Goal: Task Accomplishment & Management: Use online tool/utility

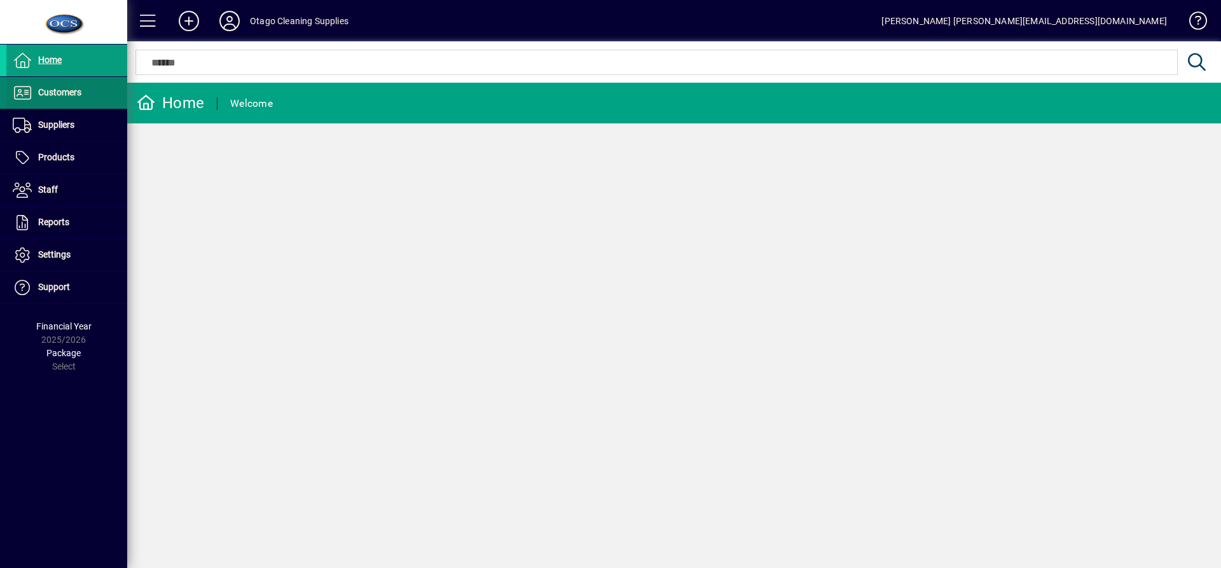
click at [55, 97] on span "Customers" at bounding box center [59, 92] width 43 height 10
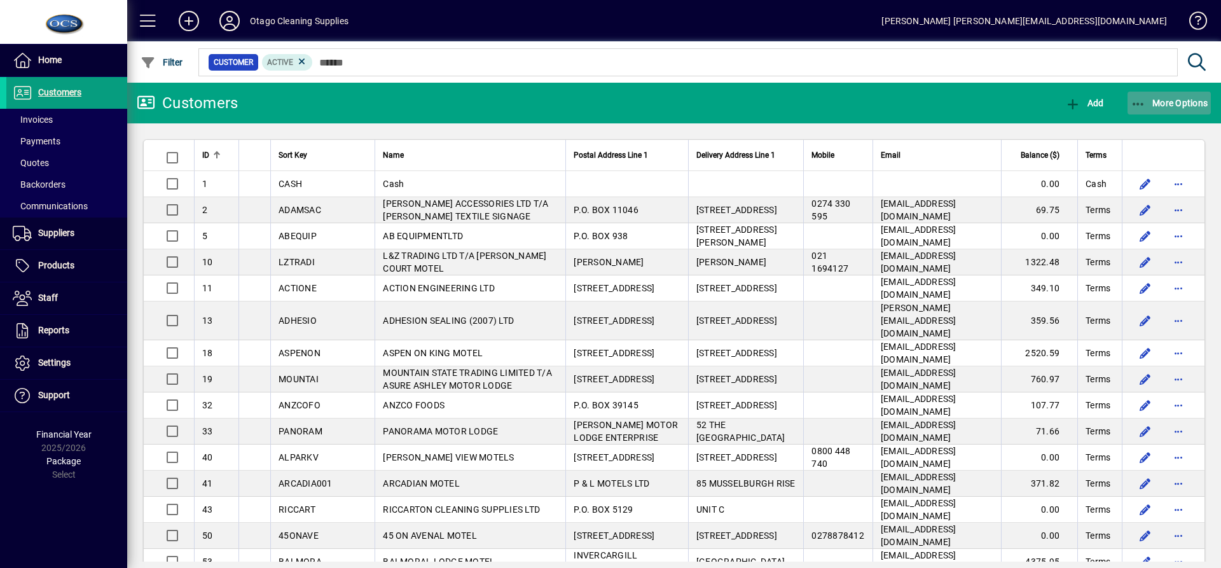
click at [1167, 109] on span "button" at bounding box center [1170, 103] width 84 height 31
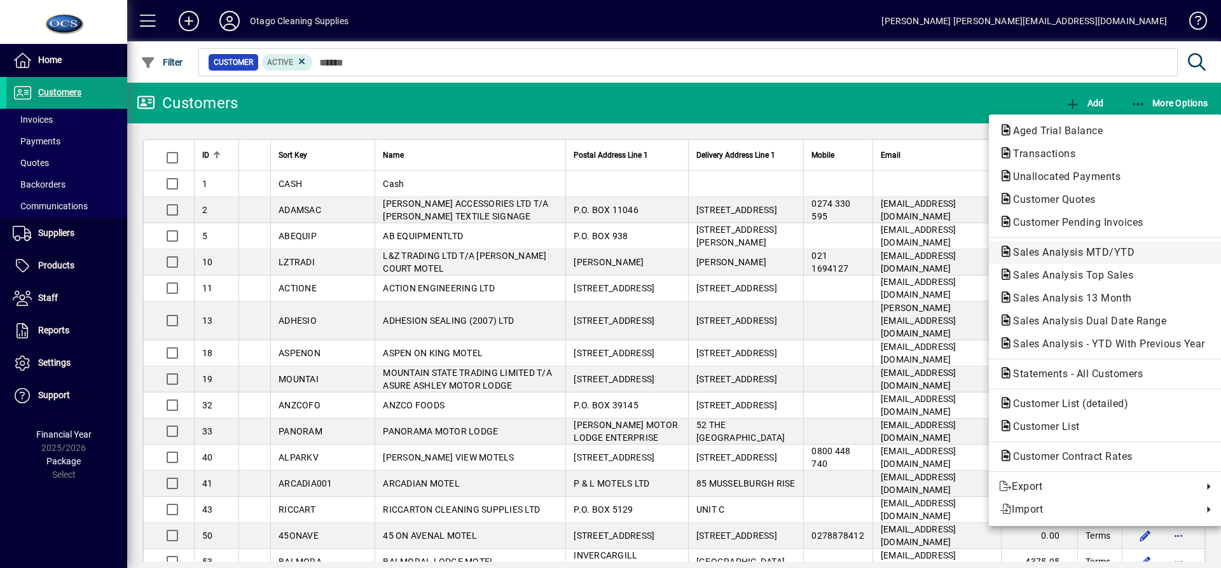
click at [1118, 251] on span "Sales Analysis MTD/YTD" at bounding box center [1070, 252] width 142 height 12
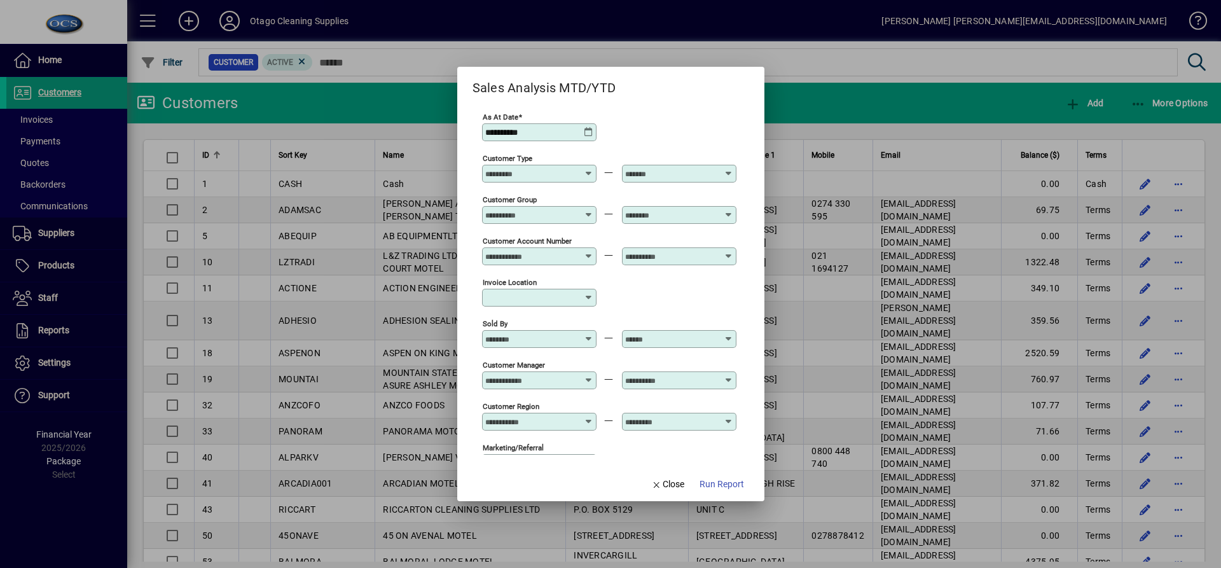
click at [588, 334] on icon at bounding box center [590, 334] width 10 height 0
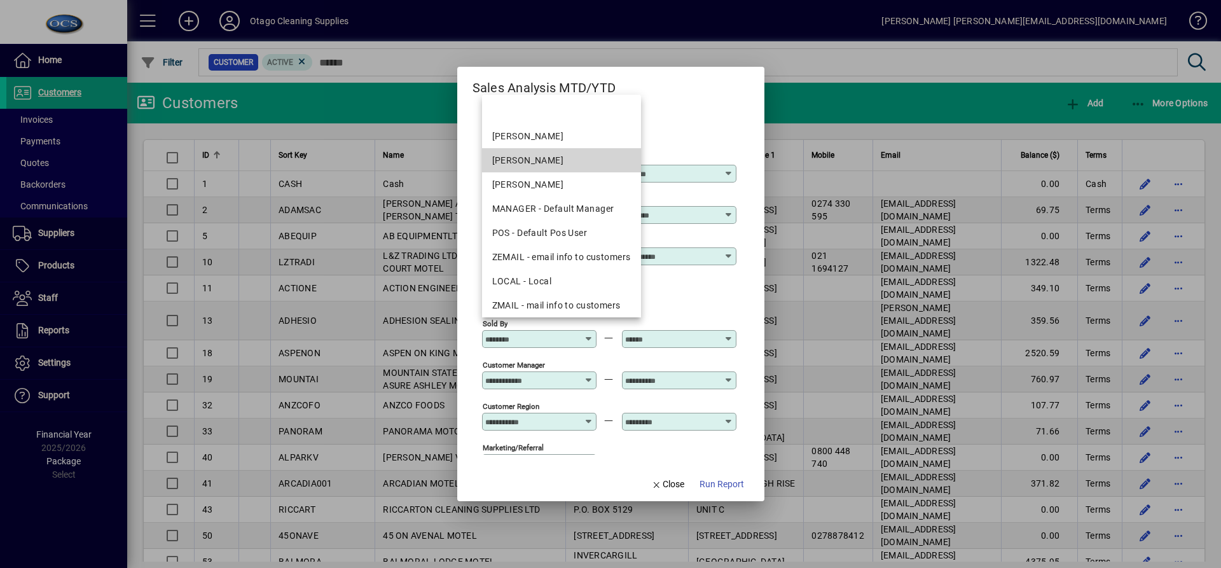
click at [578, 161] on div "[PERSON_NAME]" at bounding box center [561, 160] width 139 height 13
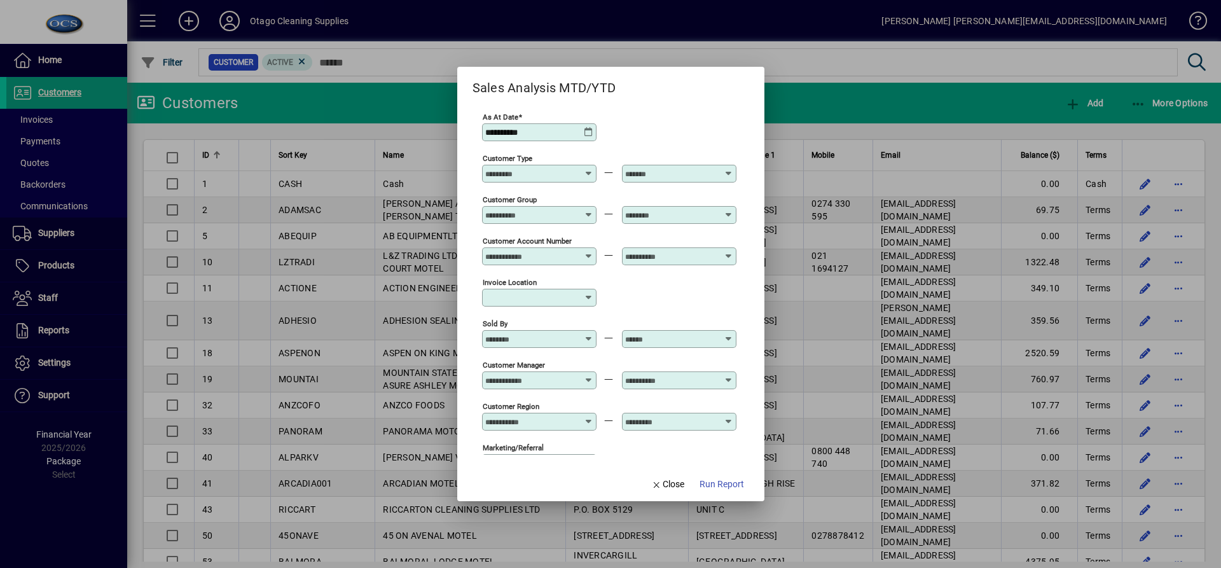
type input "**********"
click at [733, 339] on div at bounding box center [680, 339] width 111 height 10
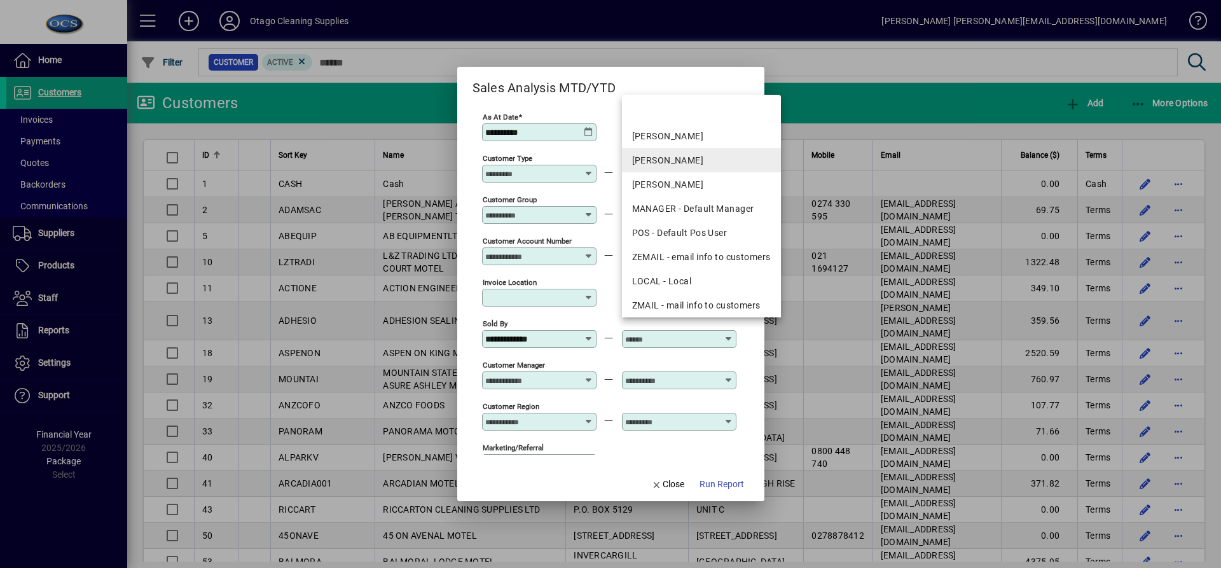
click at [713, 163] on div "[PERSON_NAME]" at bounding box center [701, 160] width 139 height 13
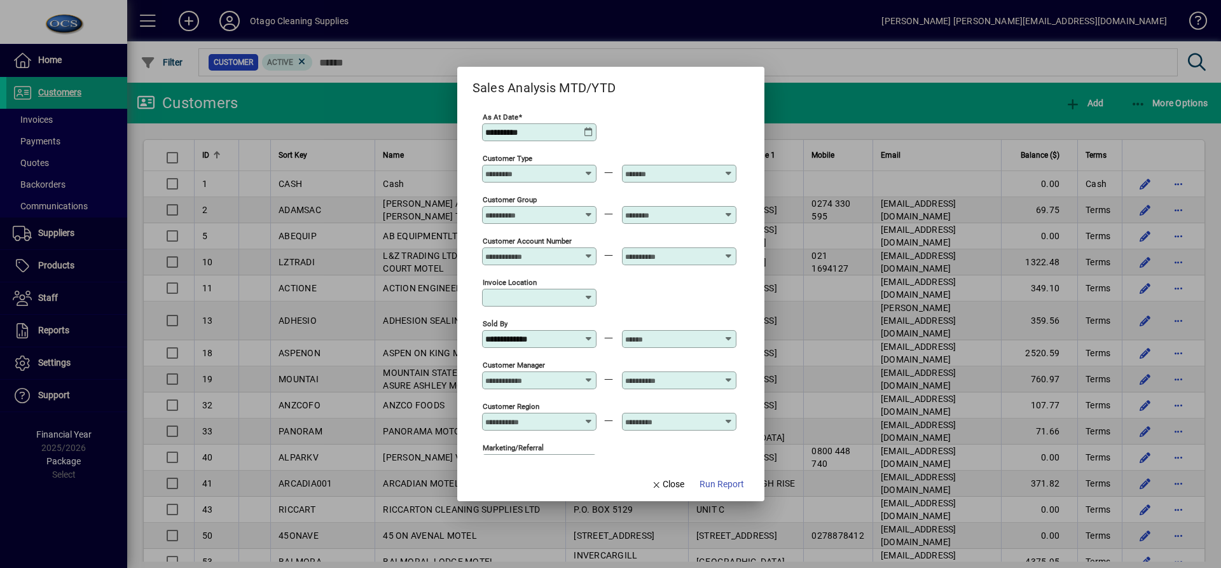
type input "**********"
click at [737, 484] on span "Run Report" at bounding box center [722, 484] width 45 height 13
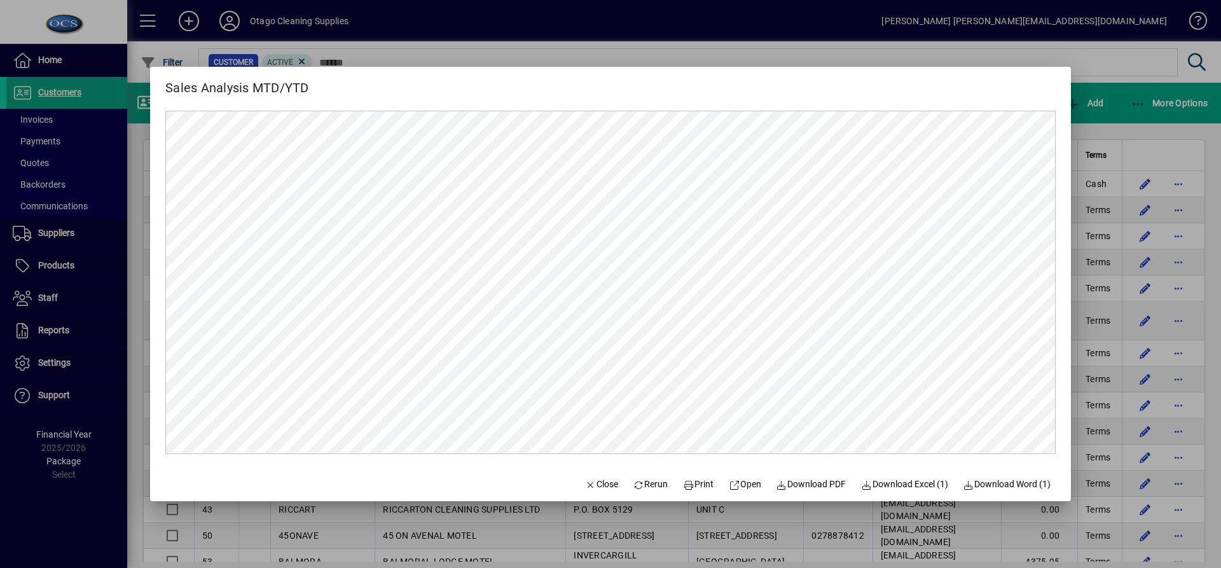
click at [1108, 116] on div at bounding box center [610, 284] width 1221 height 568
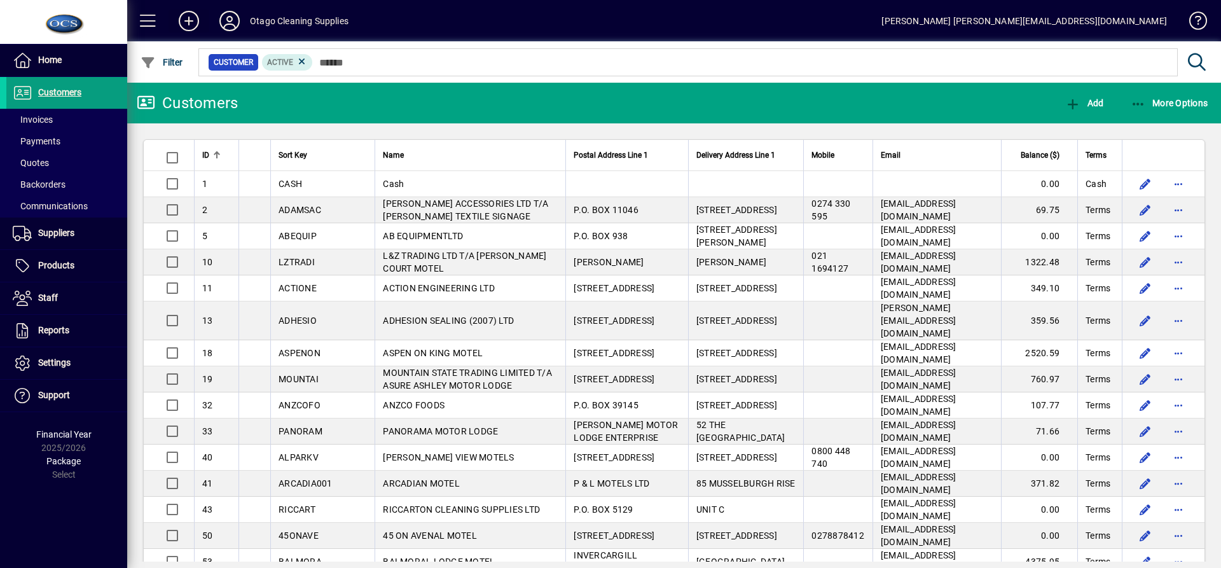
click at [193, 26] on icon at bounding box center [188, 21] width 25 height 20
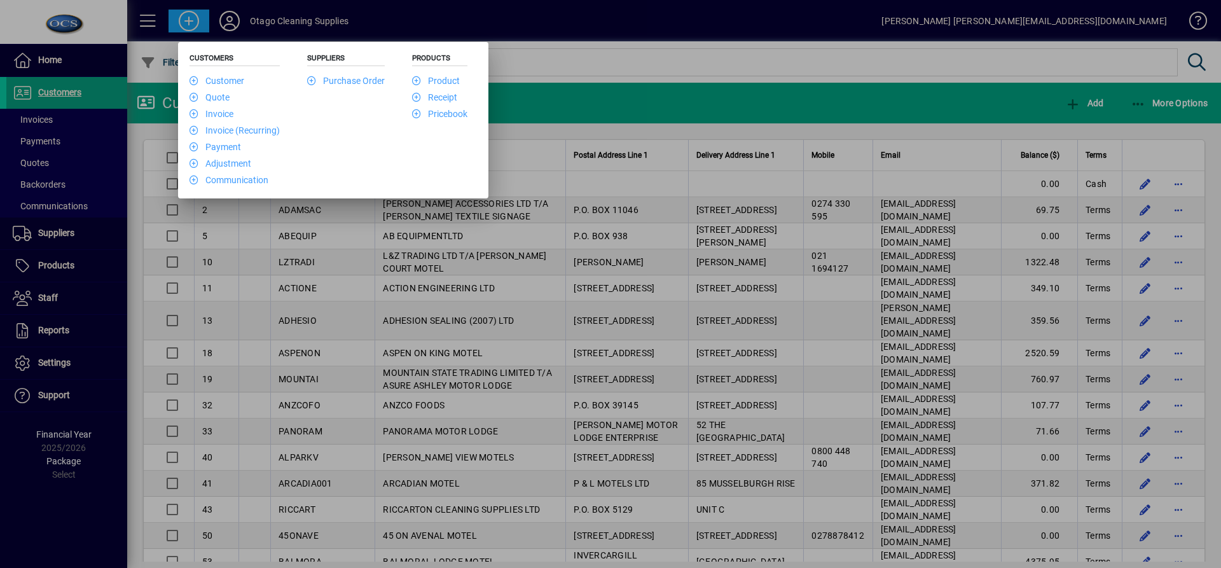
click at [230, 22] on div at bounding box center [610, 284] width 1221 height 568
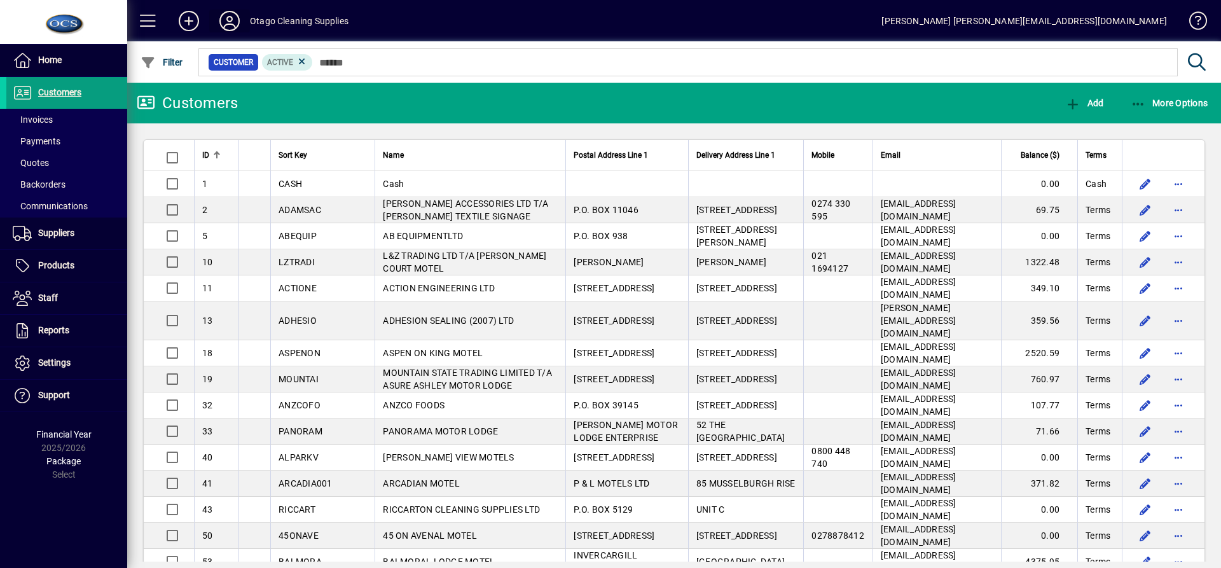
click at [230, 22] on icon at bounding box center [229, 21] width 25 height 20
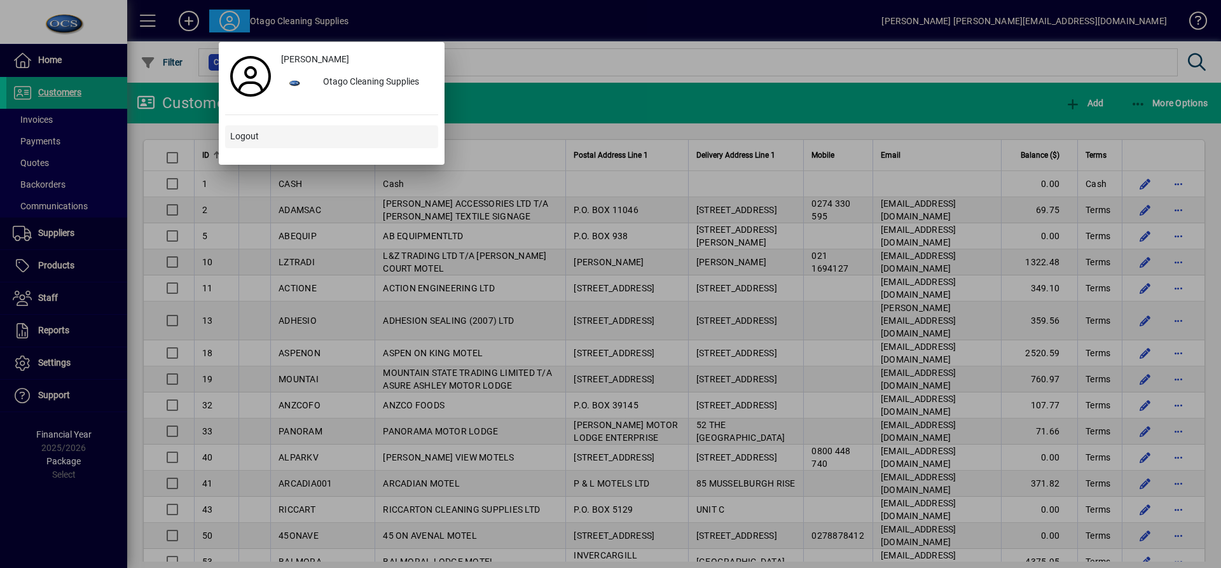
click at [258, 134] on span at bounding box center [331, 137] width 213 height 31
